Goal: Task Accomplishment & Management: Use online tool/utility

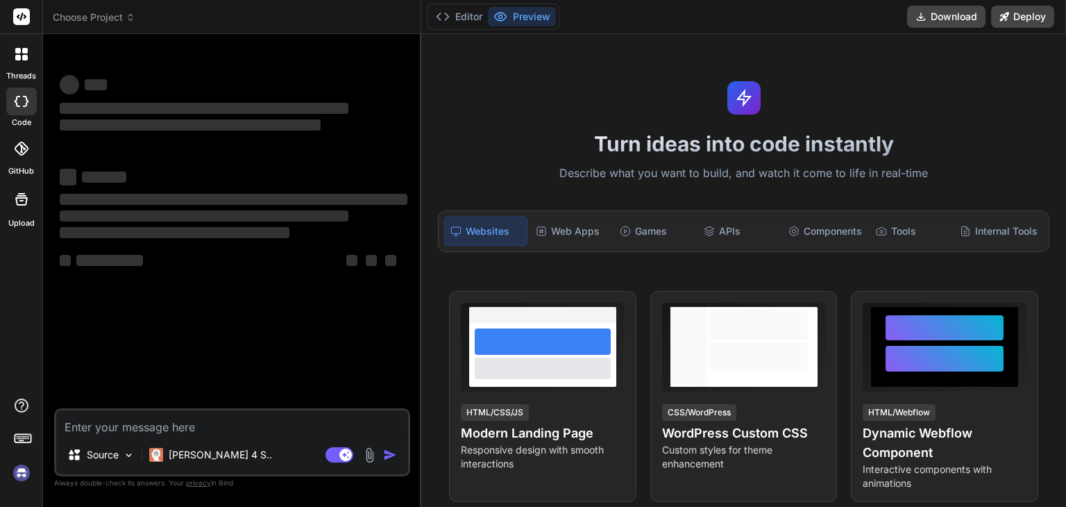
click at [149, 419] on textarea at bounding box center [232, 422] width 352 height 25
type textarea "x"
type textarea "2. When a user creates an account, write a logic to make a contact with the sam…"
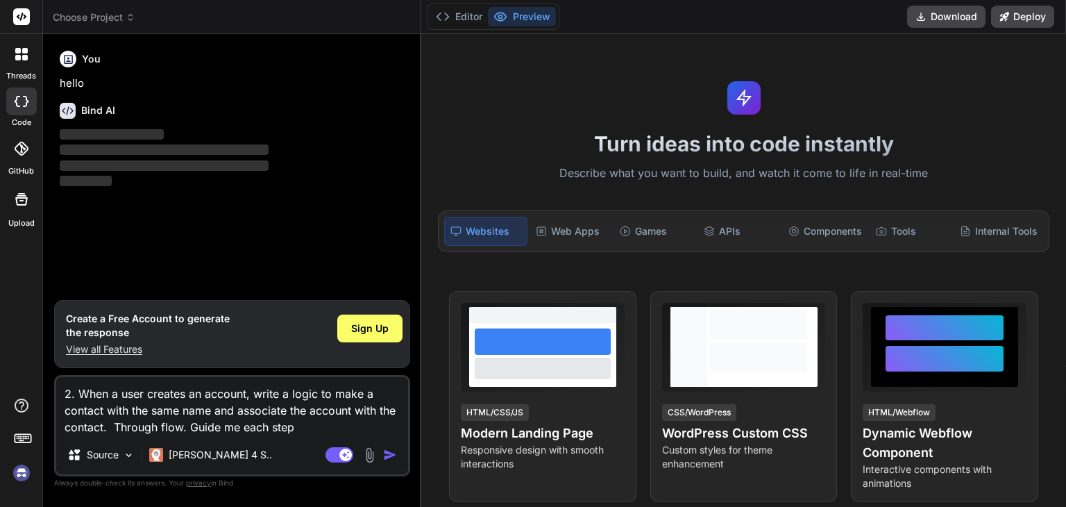
type textarea "x"
type textarea "2. When a user creates an account, write a logic to make a contact with the sam…"
click at [394, 451] on img "button" at bounding box center [390, 455] width 14 height 14
click at [389, 455] on img "button" at bounding box center [390, 455] width 14 height 14
click at [387, 454] on img "button" at bounding box center [390, 455] width 14 height 14
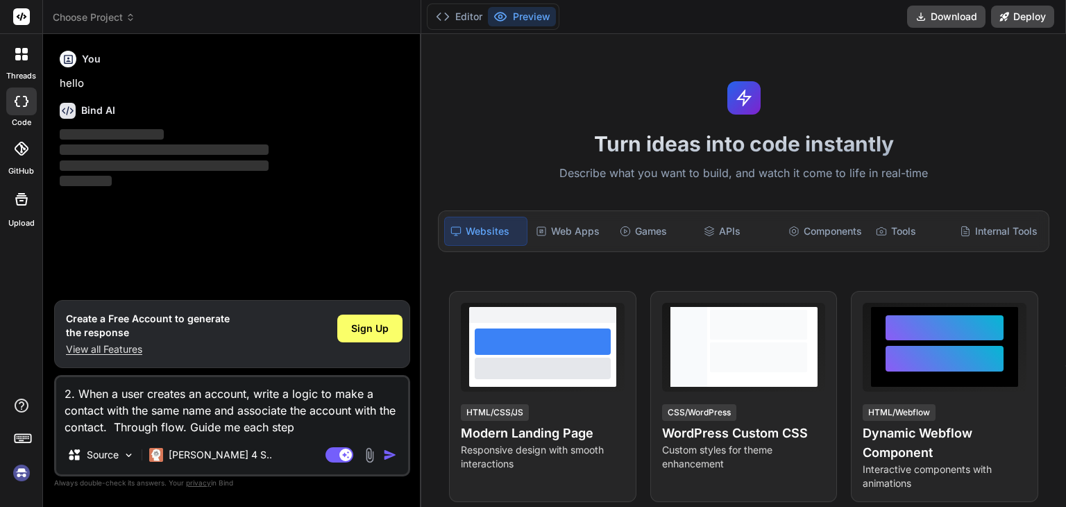
click at [387, 454] on img "button" at bounding box center [390, 455] width 14 height 14
click at [358, 323] on span "Sign Up" at bounding box center [369, 328] width 37 height 14
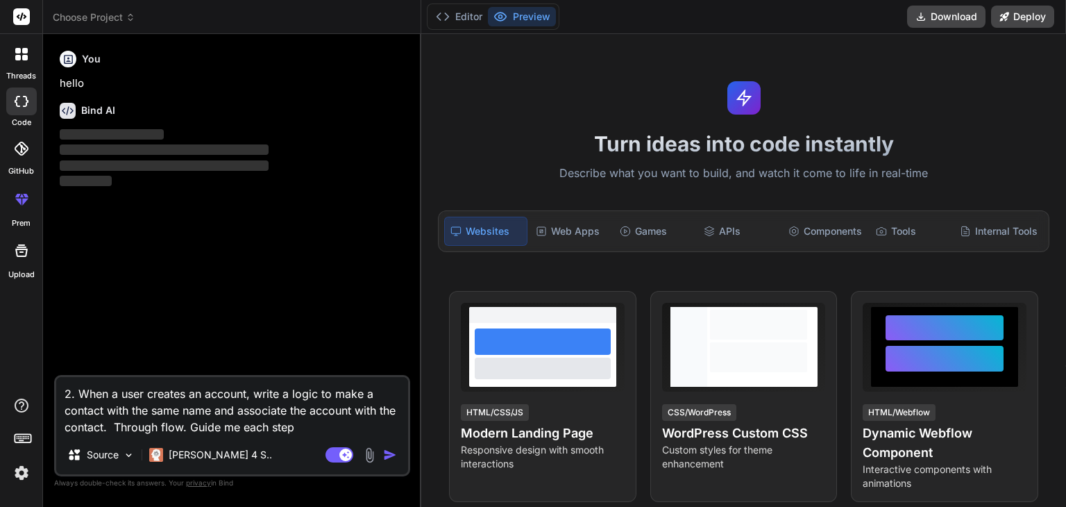
click at [389, 453] on img "button" at bounding box center [390, 455] width 14 height 14
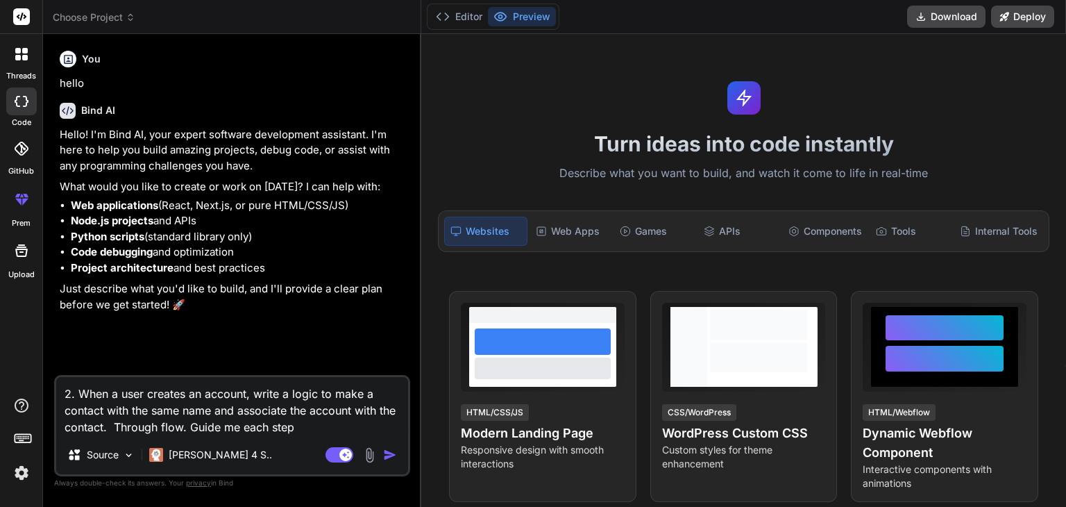
click at [387, 457] on img "button" at bounding box center [390, 455] width 14 height 14
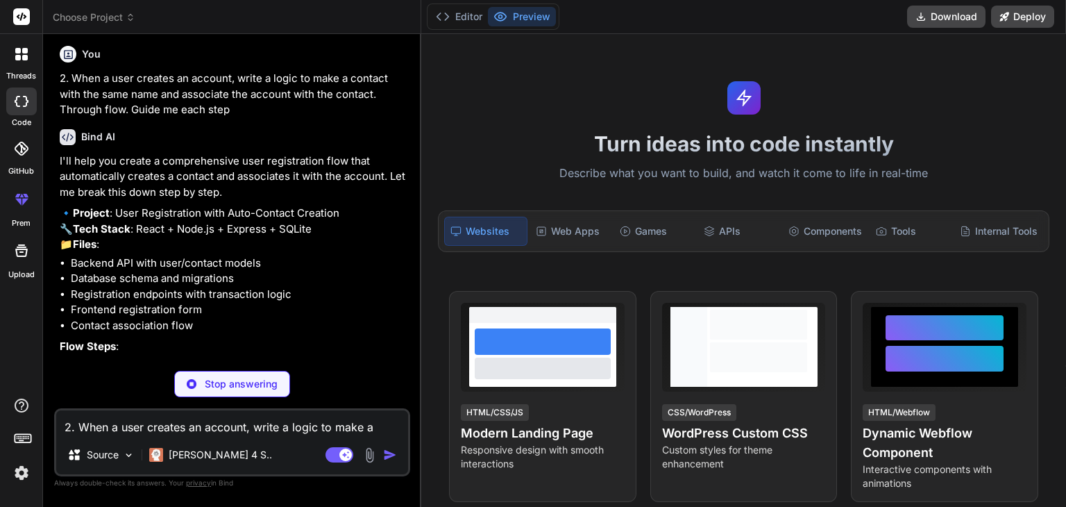
scroll to position [275, 0]
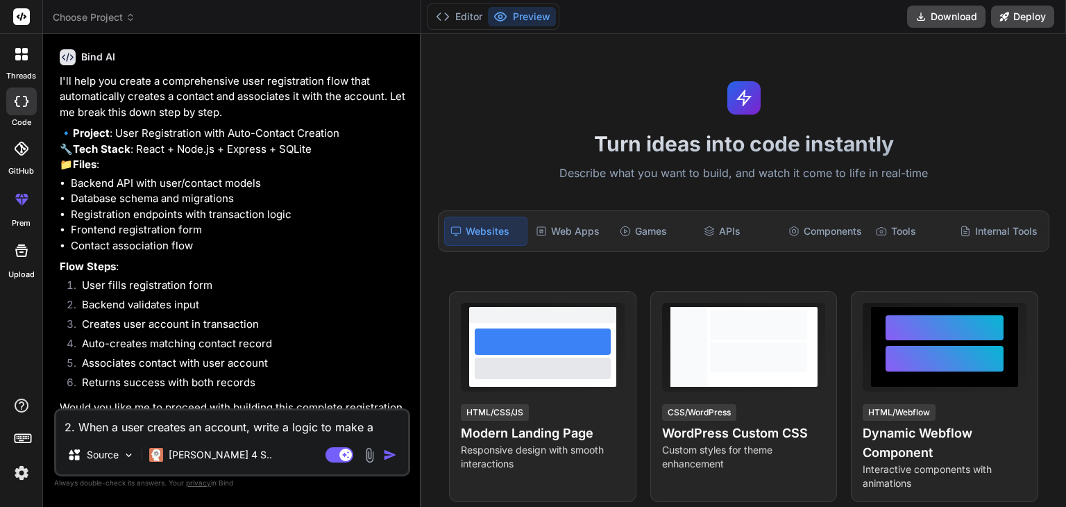
type textarea "x"
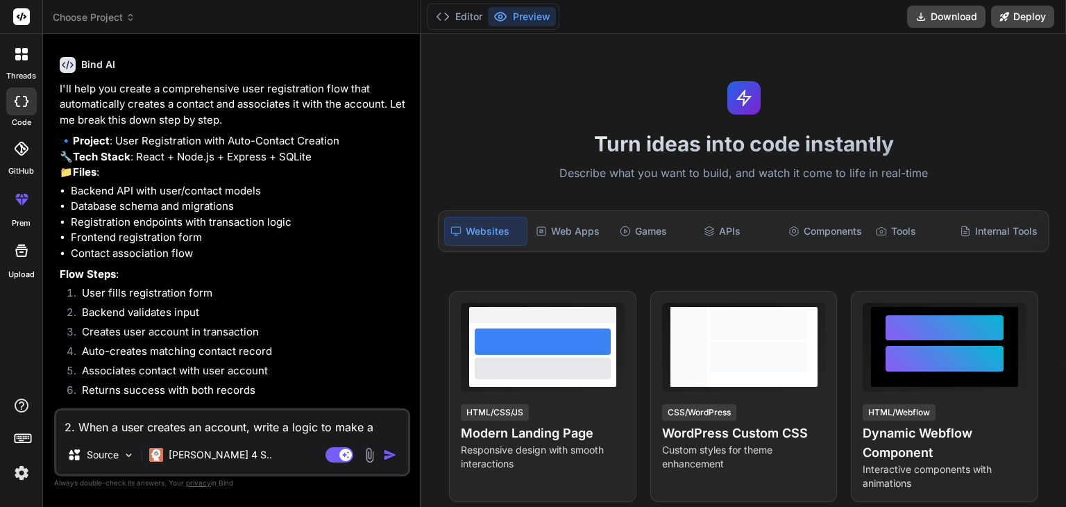
scroll to position [410, 0]
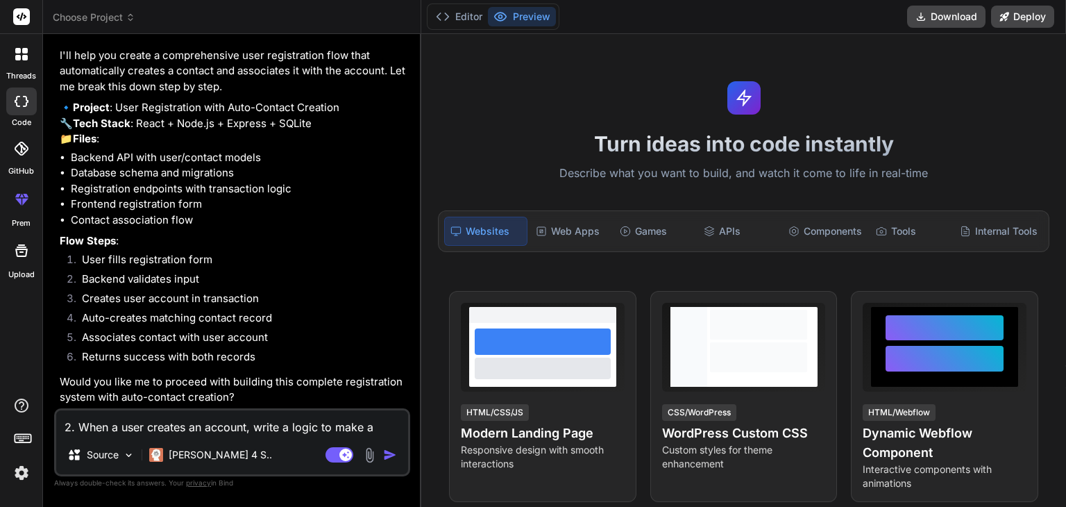
click at [193, 431] on textarea "2. When a user creates an account, write a logic to make a contact with the sam…" at bounding box center [232, 422] width 352 height 25
paste textarea "2. When a user creates an account, write a logic to make a contact with the sam…"
type textarea "2. When a user creates an account, write a logic to make a contact with the sam…"
type textarea "x"
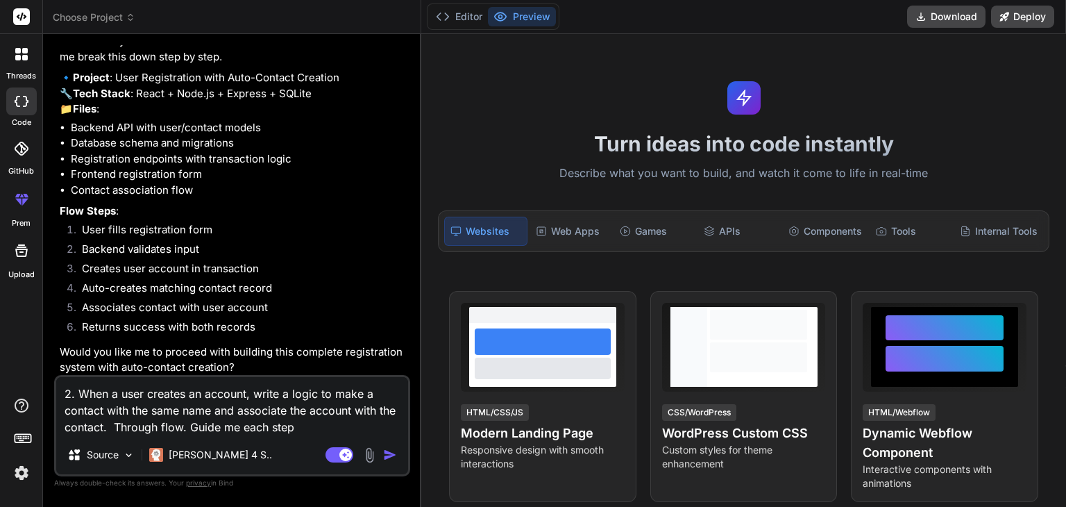
type textarea "2. When a user creates an account, write a logic to make a contact with the sam…"
click at [389, 453] on img "button" at bounding box center [390, 455] width 14 height 14
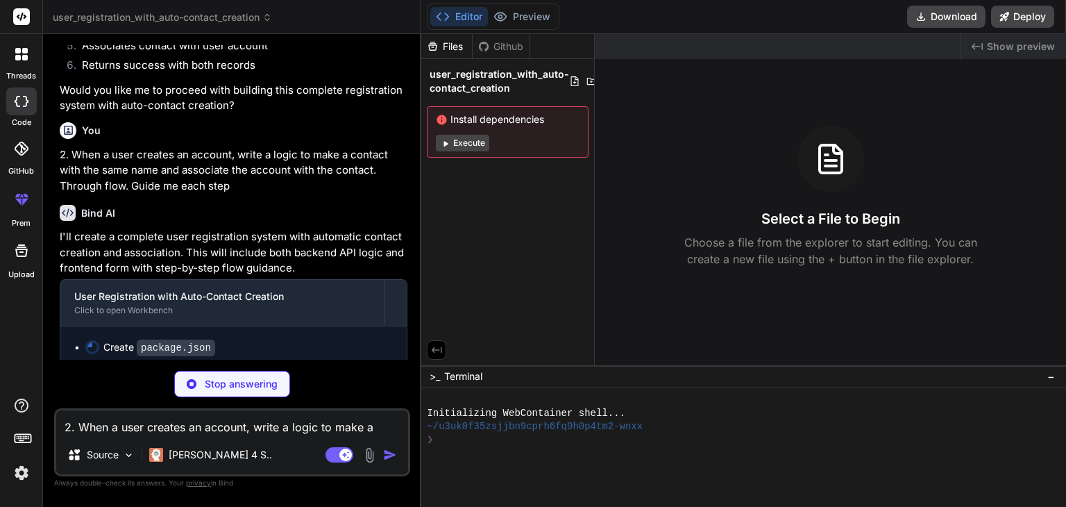
scroll to position [711, 0]
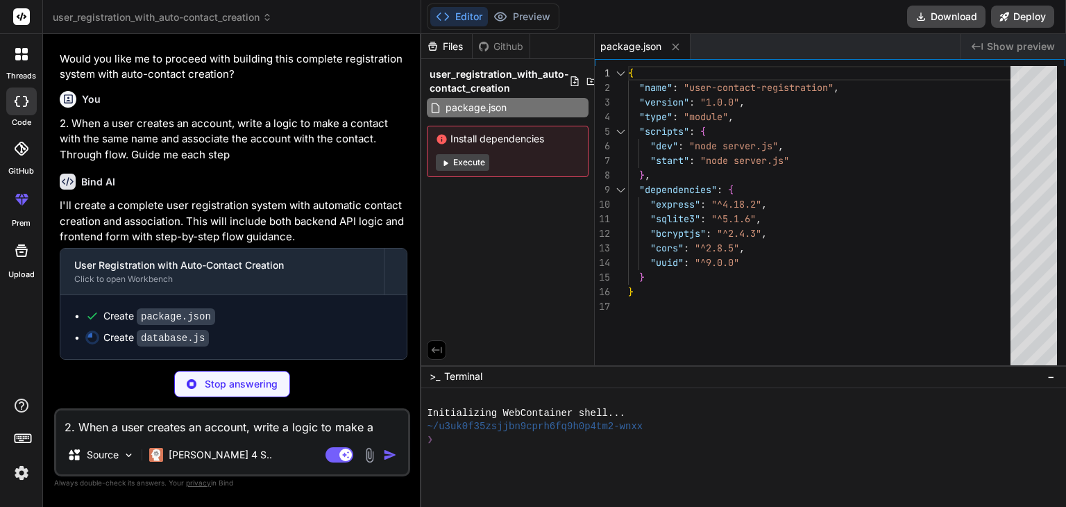
type textarea "x"
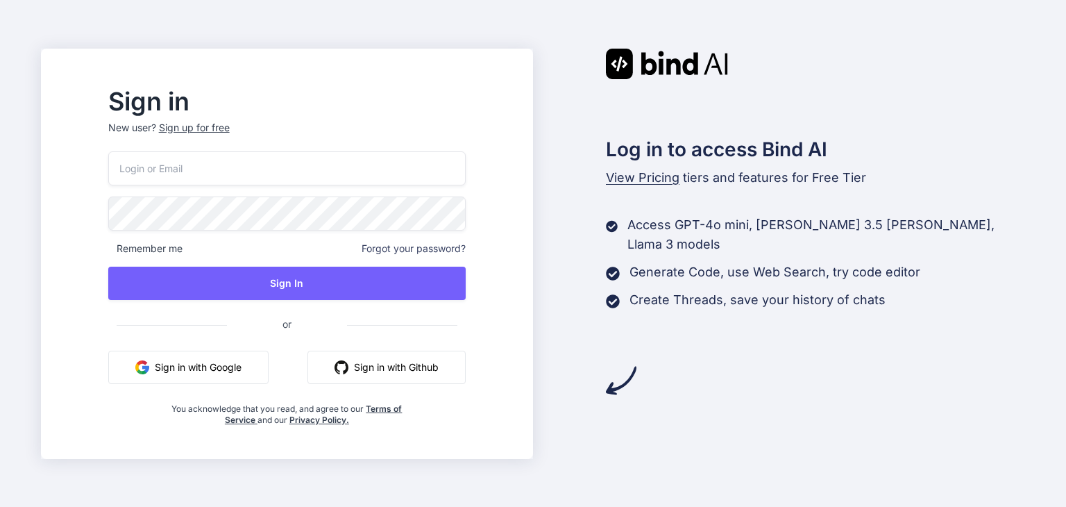
click at [247, 363] on button "Sign in with Google" at bounding box center [188, 366] width 160 height 33
